Goal: Task Accomplishment & Management: Manage account settings

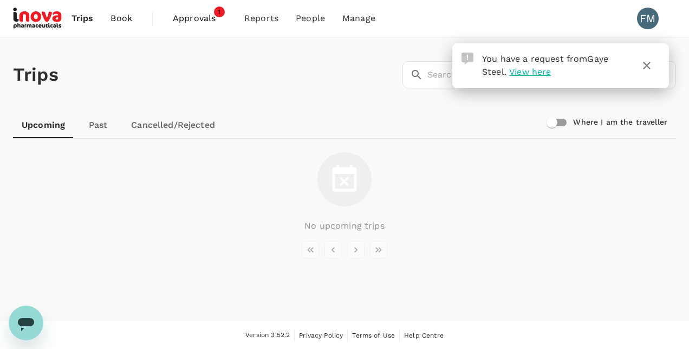
click at [525, 68] on span "View here" at bounding box center [530, 72] width 42 height 10
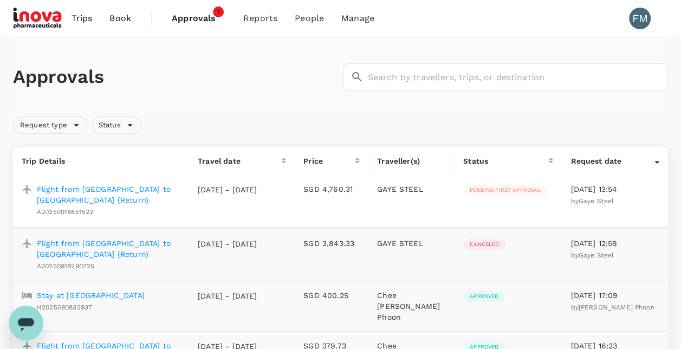
click at [95, 192] on p "Flight from [GEOGRAPHIC_DATA] to [GEOGRAPHIC_DATA] (Return)" at bounding box center [109, 195] width 144 height 22
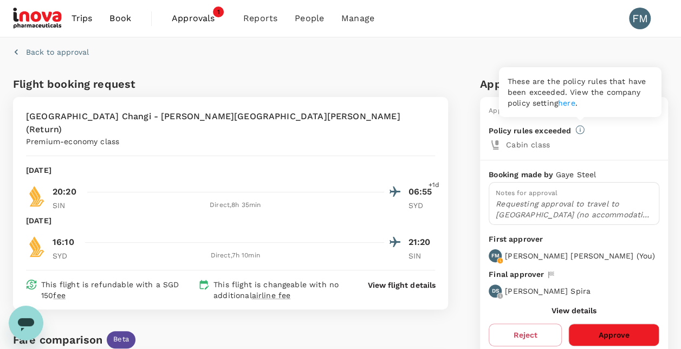
click at [582, 131] on icon at bounding box center [579, 129] width 9 height 9
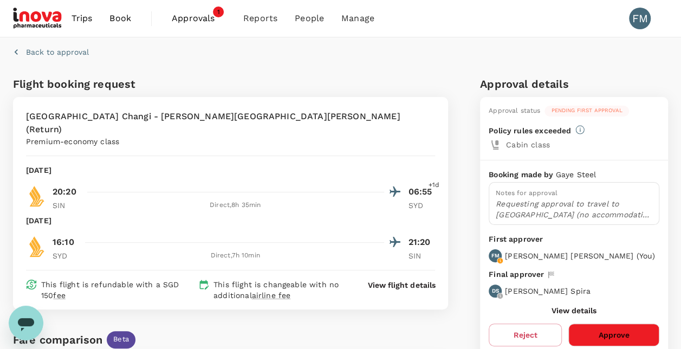
click at [608, 332] on button "Approve" at bounding box center [613, 334] width 91 height 23
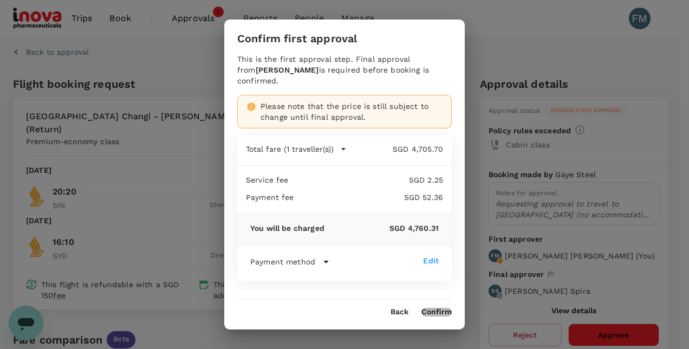
click at [431, 308] on button "Confirm" at bounding box center [436, 312] width 30 height 9
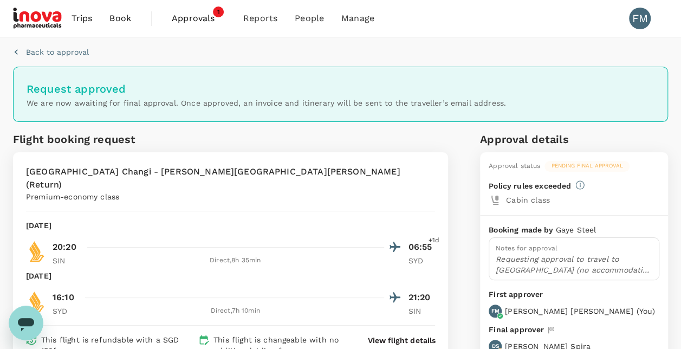
click at [194, 22] on span "Approvals" at bounding box center [199, 18] width 54 height 13
